Goal: Task Accomplishment & Management: Use online tool/utility

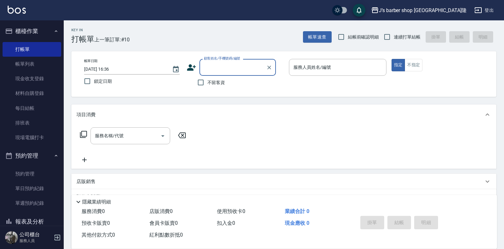
drag, startPoint x: 28, startPoint y: 178, endPoint x: 62, endPoint y: 156, distance: 40.4
click at [28, 178] on link "預約管理" at bounding box center [32, 174] width 59 height 15
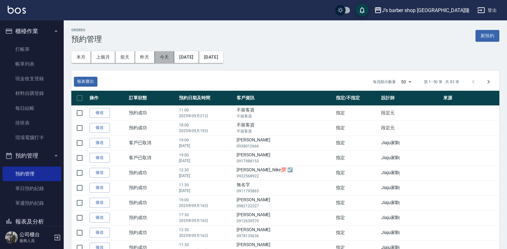
click at [168, 53] on button "今天" at bounding box center [165, 57] width 20 height 12
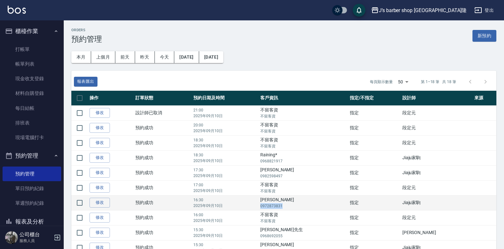
drag, startPoint x: 290, startPoint y: 204, endPoint x: 313, endPoint y: 207, distance: 23.4
click at [313, 207] on td "[PERSON_NAME]0972873831" at bounding box center [304, 202] width 90 height 15
copy p "0972873831"
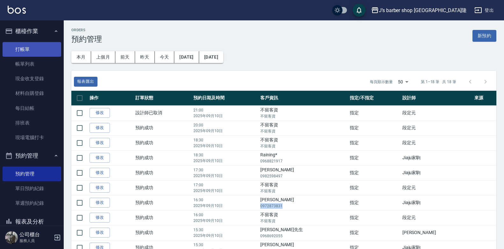
click at [41, 53] on link "打帳單" at bounding box center [32, 49] width 59 height 15
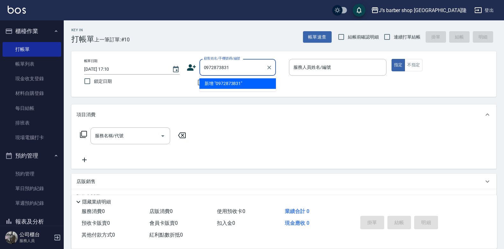
click at [228, 88] on li "新增 "0972873831"" at bounding box center [237, 83] width 76 height 11
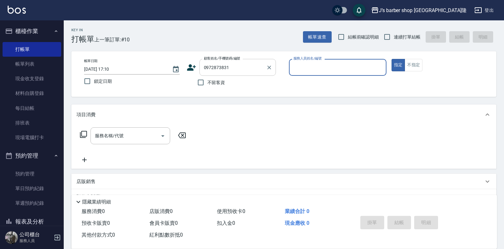
click at [237, 73] on div "0972873831 顧客姓名/手機號碼/編號" at bounding box center [237, 67] width 76 height 17
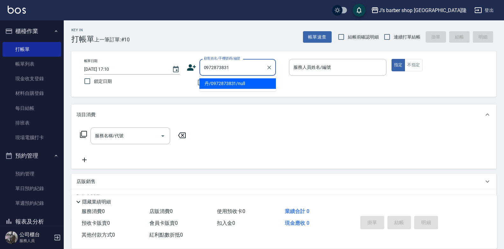
click at [237, 84] on li "丹/0972873831/null" at bounding box center [237, 83] width 76 height 11
type input "丹/0972873831/null"
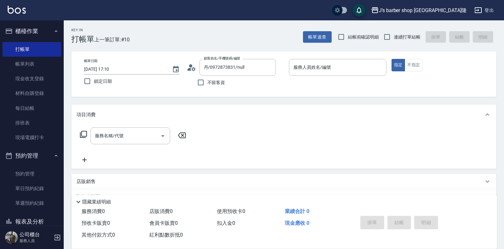
drag, startPoint x: 283, startPoint y: 70, endPoint x: 287, endPoint y: 70, distance: 3.5
click at [287, 70] on div "帳單日期 [DATE] 17:10 鎖定日期 顧客姓名/手機號碼/編號 丹/0972873831/null 顧客姓名/手機號碼/編號 不留客資 服務人員姓名/…" at bounding box center [284, 74] width 410 height 30
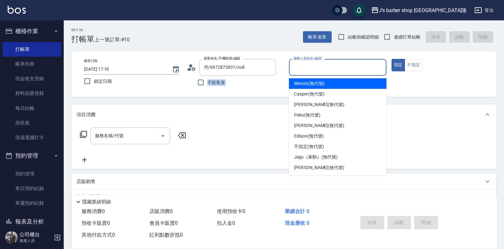
drag, startPoint x: 287, startPoint y: 70, endPoint x: 295, endPoint y: 68, distance: 7.8
click at [295, 68] on input "服務人員姓名/編號" at bounding box center [338, 67] width 92 height 11
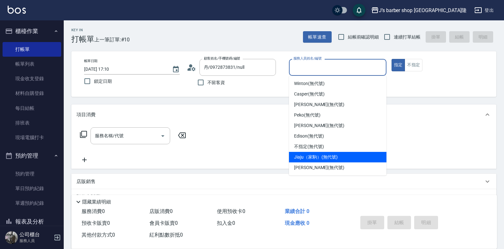
click at [311, 153] on div "Jiaju（家駒） (無代號)" at bounding box center [337, 157] width 97 height 11
type input "Jiaju（家駒）(無代號)"
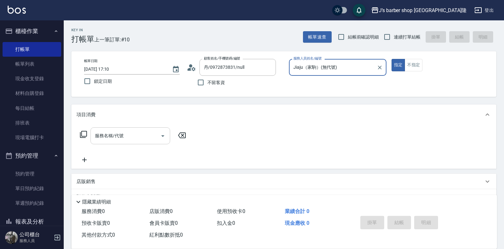
click at [142, 142] on div "服務名稱/代號" at bounding box center [130, 135] width 80 height 17
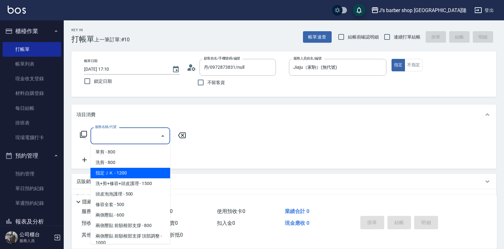
click at [133, 169] on span "指定ＪＫ - 1200" at bounding box center [130, 173] width 80 height 11
type input "指定ＪＫ(102)"
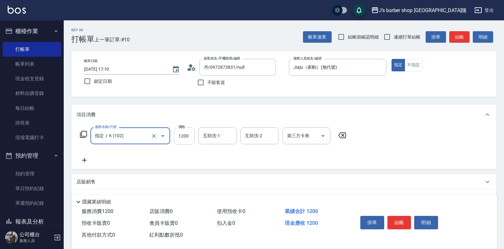
click at [187, 133] on input "1200" at bounding box center [184, 135] width 21 height 17
type input "800"
click at [226, 136] on input "互助洗-1" at bounding box center [217, 135] width 32 height 11
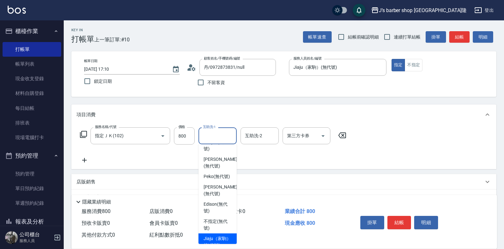
scroll to position [64, 0]
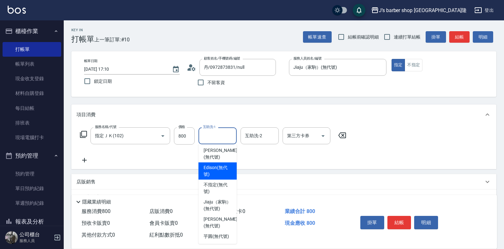
click at [223, 175] on span "Edison (無代號)" at bounding box center [218, 170] width 28 height 13
type input "Edison(無代號)"
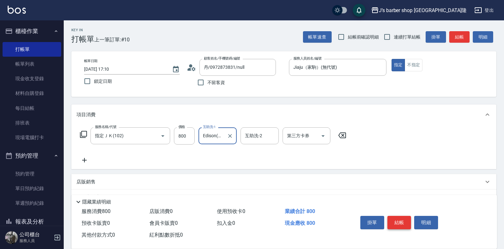
click at [407, 221] on button "結帳" at bounding box center [399, 222] width 24 height 13
